Goal: Navigation & Orientation: Find specific page/section

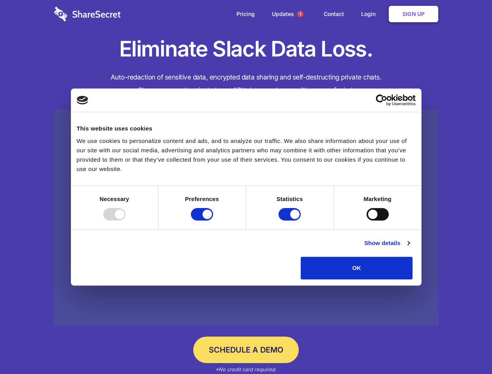
click at [125, 220] on div at bounding box center [114, 214] width 22 height 12
click at [213, 220] on input "Preferences" at bounding box center [202, 214] width 22 height 12
checkbox input "false"
click at [290, 220] on input "Statistics" at bounding box center [289, 214] width 22 height 12
checkbox input "false"
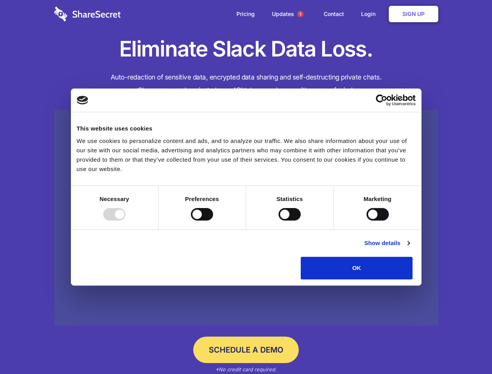
click at [366, 220] on input "Marketing" at bounding box center [377, 214] width 22 height 12
checkbox input "true"
click at [409, 248] on link "Show details" at bounding box center [386, 242] width 45 height 9
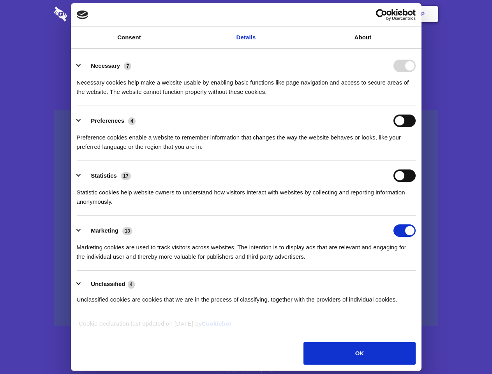
click at [415, 106] on li "Necessary 7 Necessary cookies help make a website usable by enabling basic func…" at bounding box center [246, 78] width 339 height 55
click at [300, 14] on span "1" at bounding box center [300, 14] width 6 height 6
